Goal: Use online tool/utility: Utilize a website feature to perform a specific function

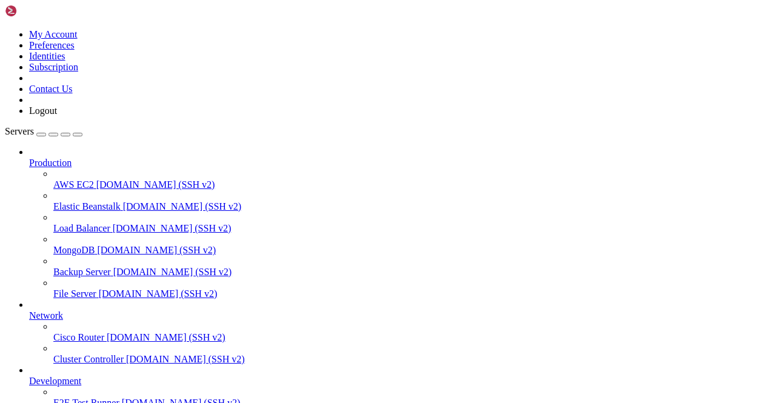
scroll to position [86, 0]
click at [84, 398] on link "E2E Test Runner [DOMAIN_NAME] (SSH v2)" at bounding box center [412, 403] width 718 height 11
